Goal: Information Seeking & Learning: Find specific fact

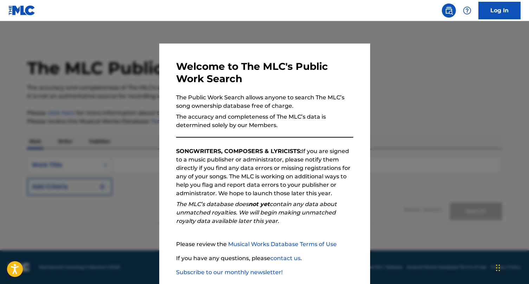
scroll to position [37, 0]
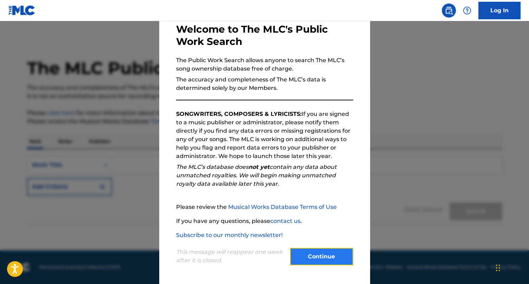
click at [332, 262] on button "Continue" at bounding box center [321, 257] width 63 height 18
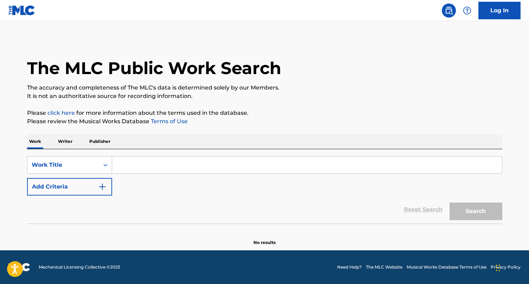
click at [140, 166] on input "Search Form" at bounding box center [307, 165] width 390 height 17
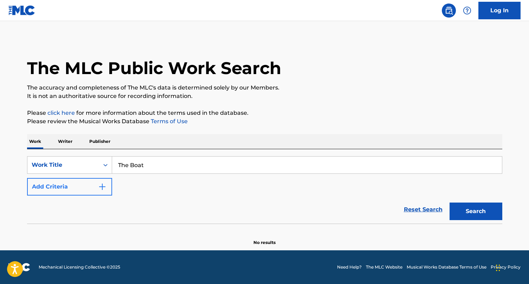
type input "The Boat"
click at [75, 189] on button "Add Criteria" at bounding box center [69, 187] width 85 height 18
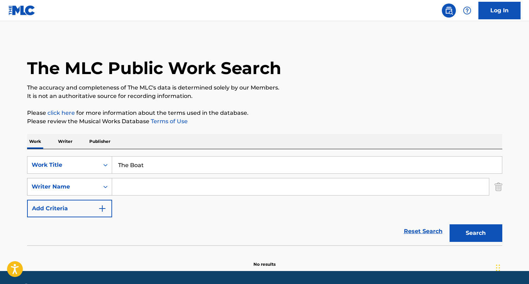
click at [68, 187] on div "Writer Name" at bounding box center [63, 187] width 63 height 8
click at [130, 187] on input "Search Form" at bounding box center [300, 187] width 377 height 17
type input "a"
type input "[PERSON_NAME]"
click at [450, 225] on button "Search" at bounding box center [476, 234] width 53 height 18
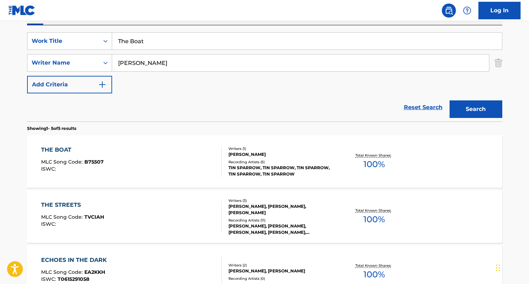
scroll to position [133, 0]
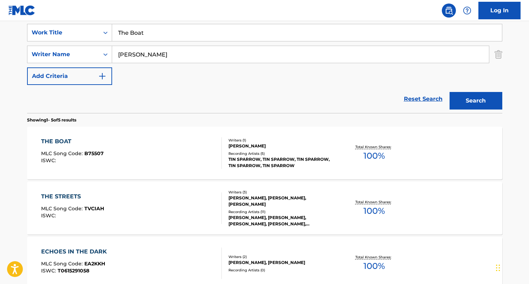
click at [113, 160] on div "THE BOAT MLC Song Code : B75507 ISWC :" at bounding box center [131, 153] width 181 height 32
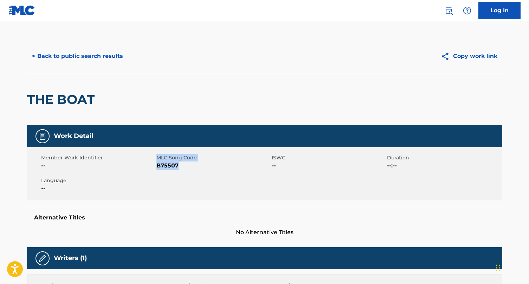
drag, startPoint x: 156, startPoint y: 165, endPoint x: 181, endPoint y: 164, distance: 25.7
click at [181, 164] on div "Member Work Identifier -- MLC Song Code B75507 ISWC -- Duration --:-- Language …" at bounding box center [264, 173] width 475 height 53
click at [181, 165] on span "B75507" at bounding box center [213, 166] width 114 height 8
drag, startPoint x: 182, startPoint y: 164, endPoint x: 156, endPoint y: 166, distance: 26.1
click at [156, 166] on span "B75507" at bounding box center [213, 166] width 114 height 8
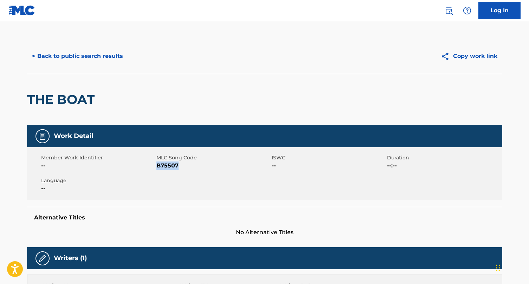
copy span "B75507"
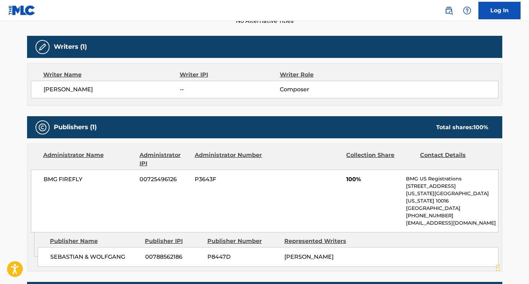
scroll to position [147, 0]
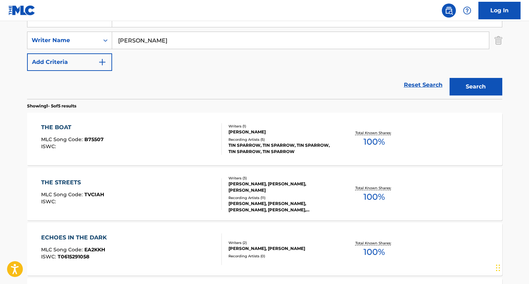
scroll to position [133, 0]
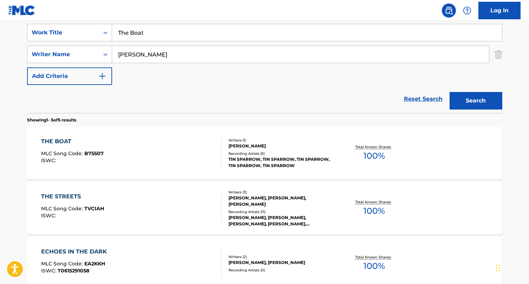
click at [147, 54] on input "[PERSON_NAME]" at bounding box center [300, 54] width 377 height 17
type input "[PERSON_NAME]"
click at [450, 92] on button "Search" at bounding box center [476, 101] width 53 height 18
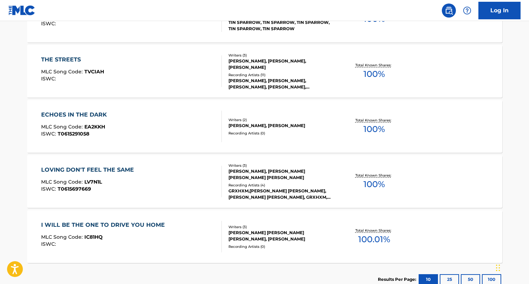
scroll to position [269, 0]
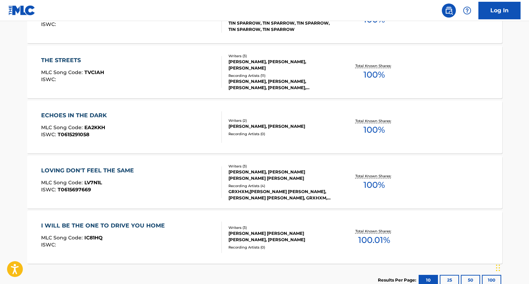
click at [195, 126] on div "ECHOES IN THE DARK MLC Song Code : EA2KKH ISWC : T0615291058" at bounding box center [131, 127] width 181 height 32
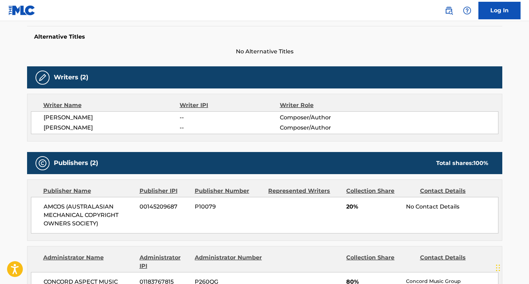
scroll to position [32, 0]
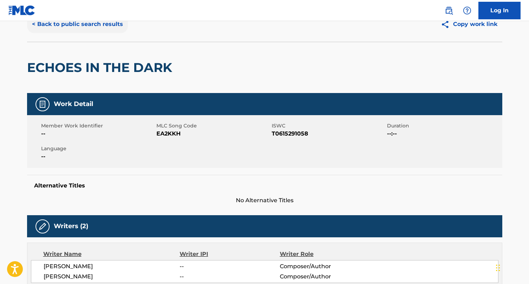
click at [52, 24] on button "< Back to public search results" at bounding box center [77, 24] width 101 height 18
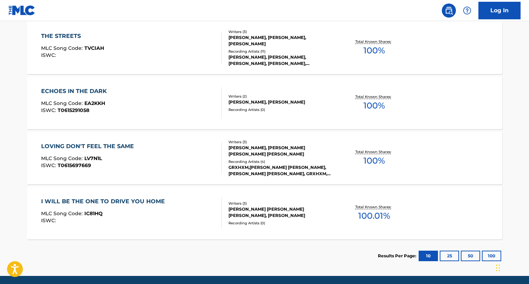
scroll to position [319, 0]
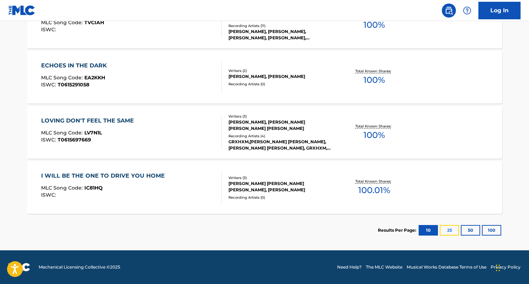
click at [449, 231] on button "25" at bounding box center [449, 230] width 19 height 11
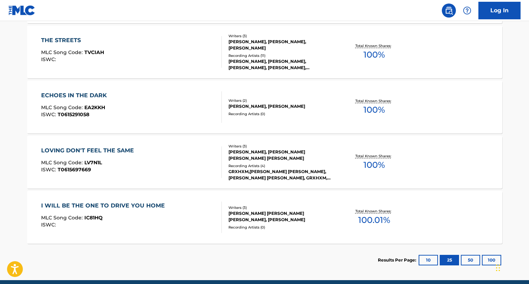
scroll to position [284, 0]
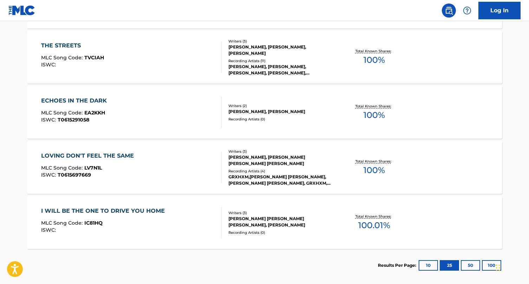
click at [150, 120] on div "ECHOES IN THE DARK MLC Song Code : EA2KKH ISWC : T0615291058" at bounding box center [131, 113] width 181 height 32
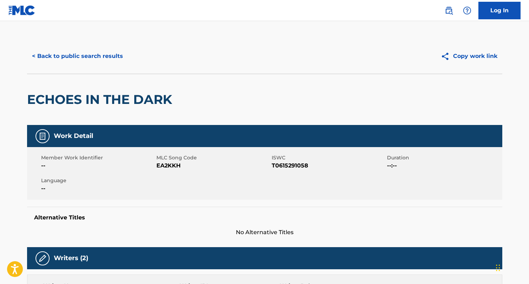
scroll to position [45, 0]
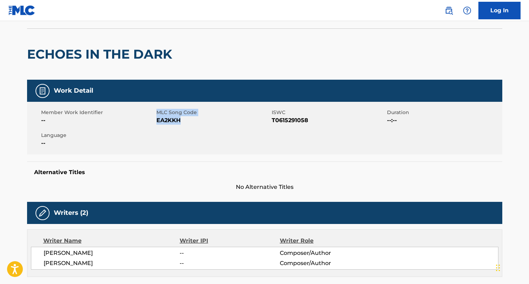
drag, startPoint x: 156, startPoint y: 121, endPoint x: 186, endPoint y: 122, distance: 30.6
click at [185, 122] on div "Member Work Identifier -- MLC Song Code EA2KKH ISWC T0615291058 Duration --:-- …" at bounding box center [264, 128] width 475 height 53
click at [187, 121] on span "EA2KKH" at bounding box center [213, 120] width 114 height 8
drag, startPoint x: 185, startPoint y: 121, endPoint x: 156, endPoint y: 121, distance: 28.8
click at [156, 121] on span "EA2KKH" at bounding box center [213, 120] width 114 height 8
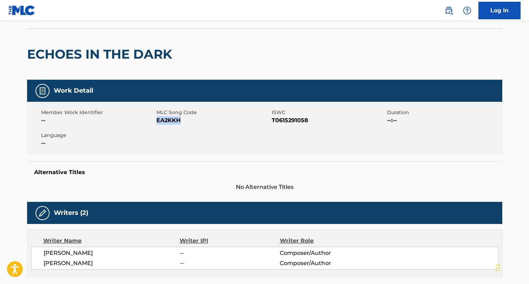
copy span "EA2KKH"
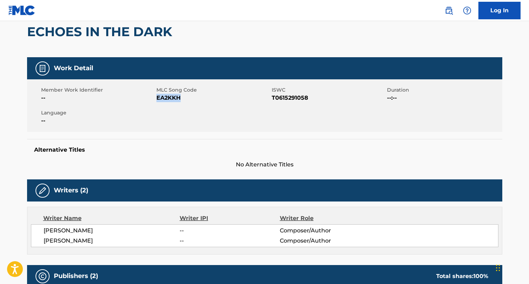
scroll to position [0, 0]
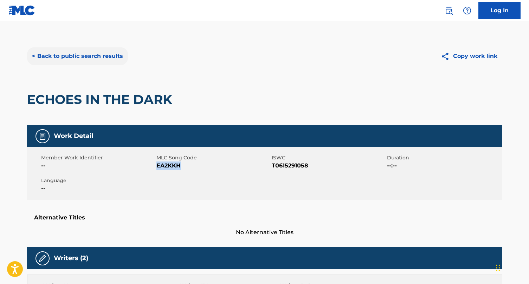
click at [78, 58] on button "< Back to public search results" at bounding box center [77, 56] width 101 height 18
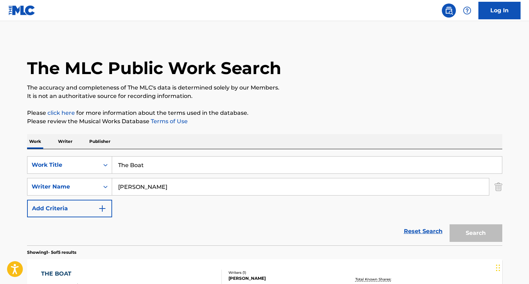
scroll to position [319, 0]
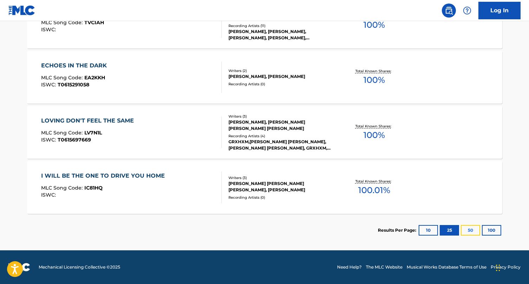
click at [470, 231] on button "50" at bounding box center [470, 230] width 19 height 11
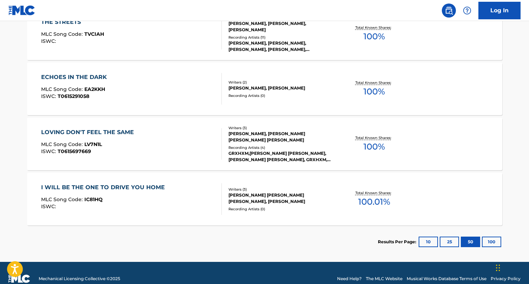
scroll to position [312, 0]
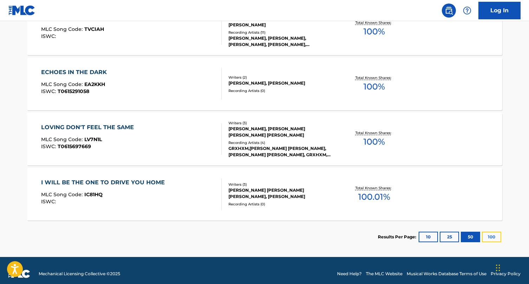
click at [492, 237] on button "100" at bounding box center [491, 237] width 19 height 11
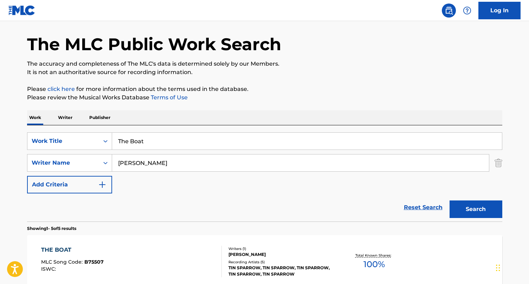
scroll to position [0, 0]
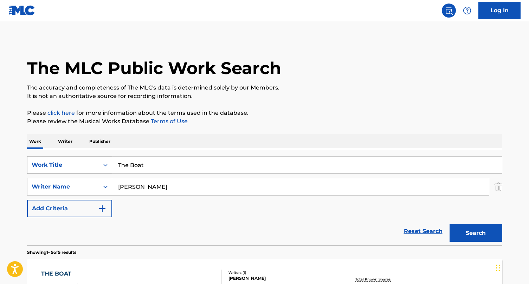
drag, startPoint x: 160, startPoint y: 168, endPoint x: 108, endPoint y: 168, distance: 52.4
click at [108, 168] on div "SearchWithCriteriad4b29c74-29be-4e8a-a242-2c135460190c Work Title The Boat" at bounding box center [264, 165] width 475 height 18
click at [68, 143] on p "Writer" at bounding box center [65, 141] width 19 height 15
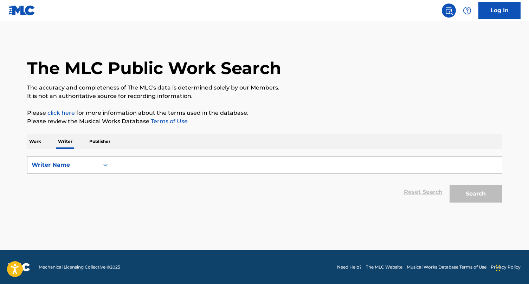
click at [139, 167] on input "Search Form" at bounding box center [307, 165] width 390 height 17
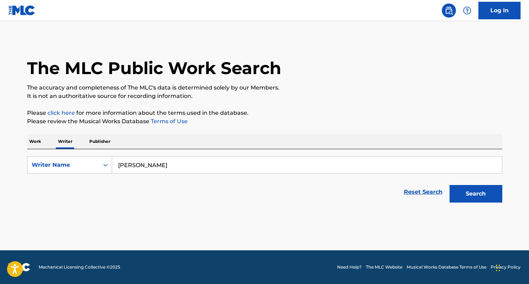
type input "[PERSON_NAME]"
click at [450, 185] on button "Search" at bounding box center [476, 194] width 53 height 18
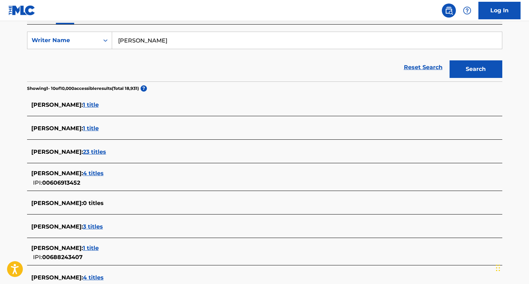
scroll to position [133, 0]
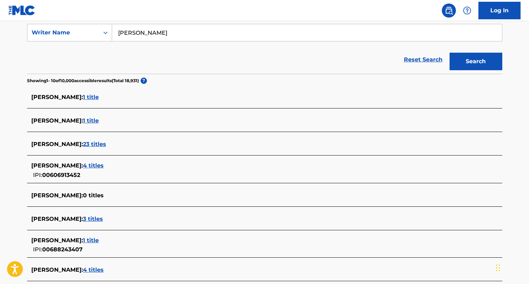
click at [106, 146] on span "23 titles" at bounding box center [94, 144] width 23 height 7
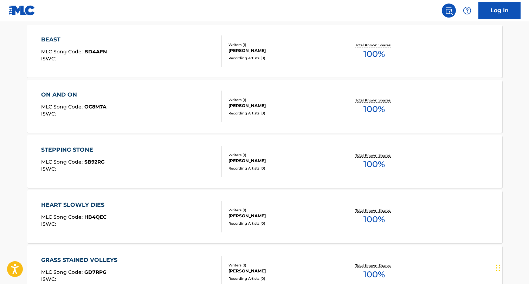
scroll to position [211, 0]
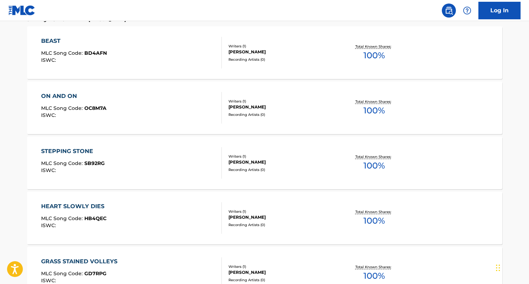
click at [165, 145] on div "STEPPING STONE MLC Song Code : SB92RG ISWC : Writers ( 1 ) [PERSON_NAME] Record…" at bounding box center [264, 163] width 475 height 53
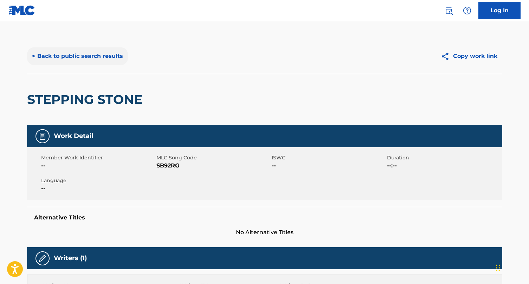
click at [60, 56] on button "< Back to public search results" at bounding box center [77, 56] width 101 height 18
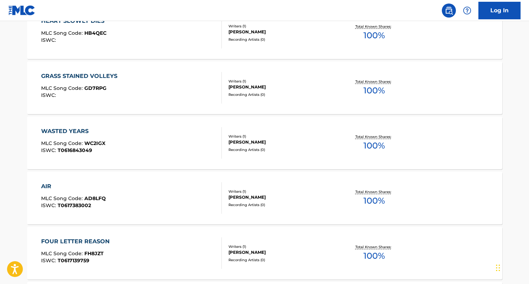
scroll to position [398, 0]
click at [124, 144] on div "WASTED YEARS MLC Song Code : WC2IGX ISWC : T0616843049" at bounding box center [131, 143] width 181 height 32
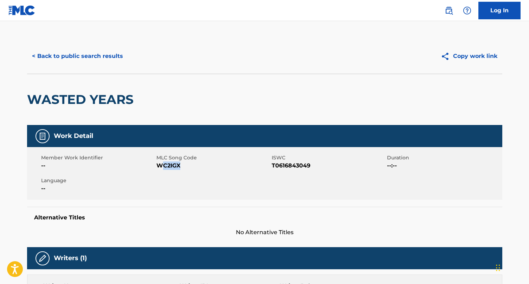
drag, startPoint x: 180, startPoint y: 165, endPoint x: 162, endPoint y: 165, distance: 18.3
click at [162, 165] on span "WC2IGX" at bounding box center [213, 166] width 114 height 8
click at [106, 53] on button "< Back to public search results" at bounding box center [77, 56] width 101 height 18
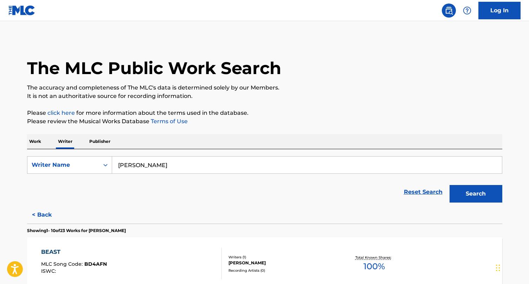
click at [180, 169] on input "[PERSON_NAME]" at bounding box center [307, 165] width 390 height 17
type input "[PERSON_NAME]"
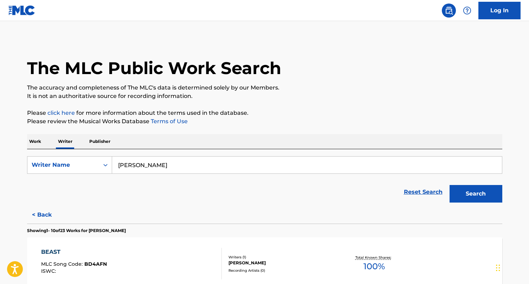
click at [450, 185] on button "Search" at bounding box center [476, 194] width 53 height 18
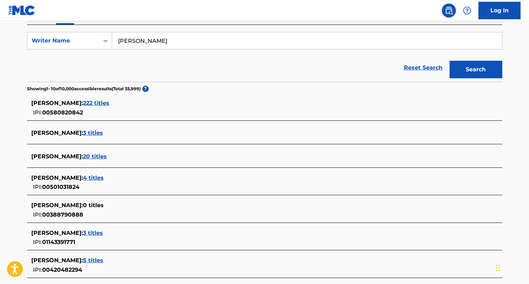
scroll to position [137, 0]
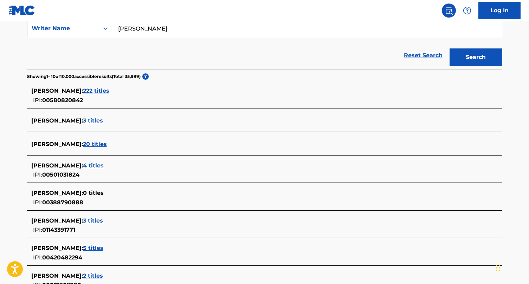
click at [99, 90] on span "222 titles" at bounding box center [96, 91] width 26 height 7
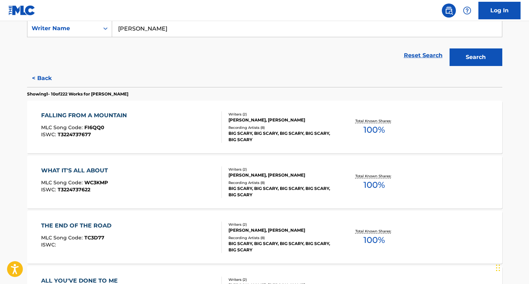
click at [152, 120] on div "FALLING FROM A MOUNTAIN MLC Song Code : FI6QQ0 ISWC : T3224737677" at bounding box center [131, 127] width 181 height 32
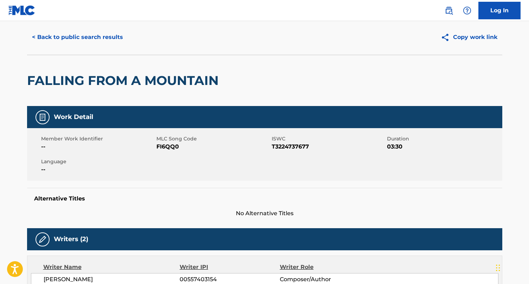
scroll to position [9, 0]
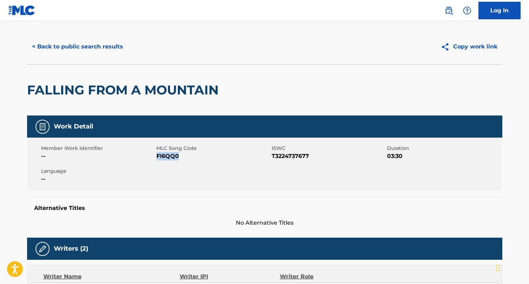
drag, startPoint x: 156, startPoint y: 156, endPoint x: 179, endPoint y: 156, distance: 22.2
click at [179, 156] on span "FI6QQ0" at bounding box center [213, 156] width 114 height 8
copy span "FI6QQ0"
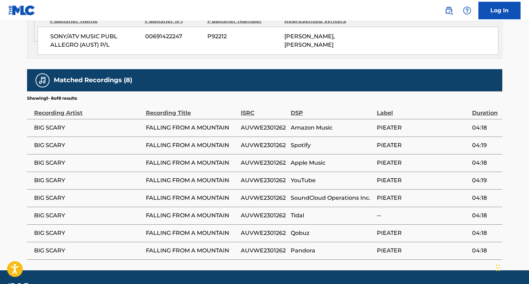
scroll to position [0, 0]
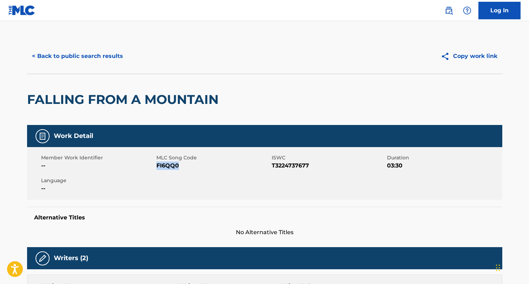
copy span "FI6QQ0"
click at [186, 169] on span "FI6QQ0" at bounding box center [213, 166] width 114 height 8
drag, startPoint x: 180, startPoint y: 166, endPoint x: 155, endPoint y: 166, distance: 24.6
click at [155, 166] on div "Member Work Identifier -- MLC Song Code FI6QQ0 ISWC T3224737677 Duration 03:30 …" at bounding box center [264, 173] width 475 height 53
click at [155, 165] on div "Member Work Identifier --" at bounding box center [98, 162] width 115 height 16
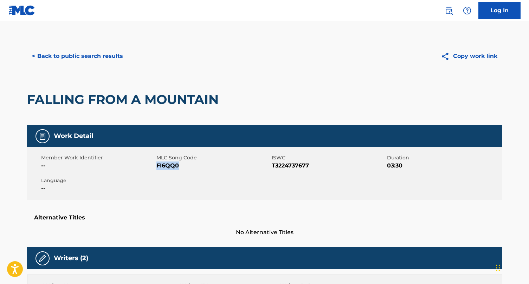
drag, startPoint x: 156, startPoint y: 166, endPoint x: 180, endPoint y: 167, distance: 23.9
click at [180, 167] on span "FI6QQ0" at bounding box center [213, 166] width 114 height 8
copy span "FI6QQ0"
